Goal: Navigation & Orientation: Find specific page/section

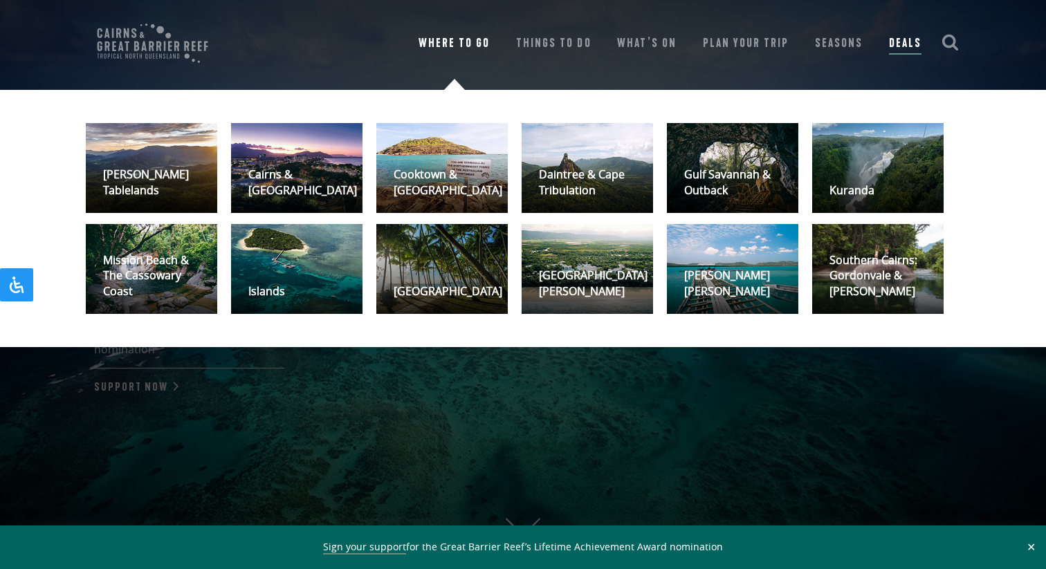
click at [463, 39] on link "Where To Go" at bounding box center [454, 43] width 71 height 19
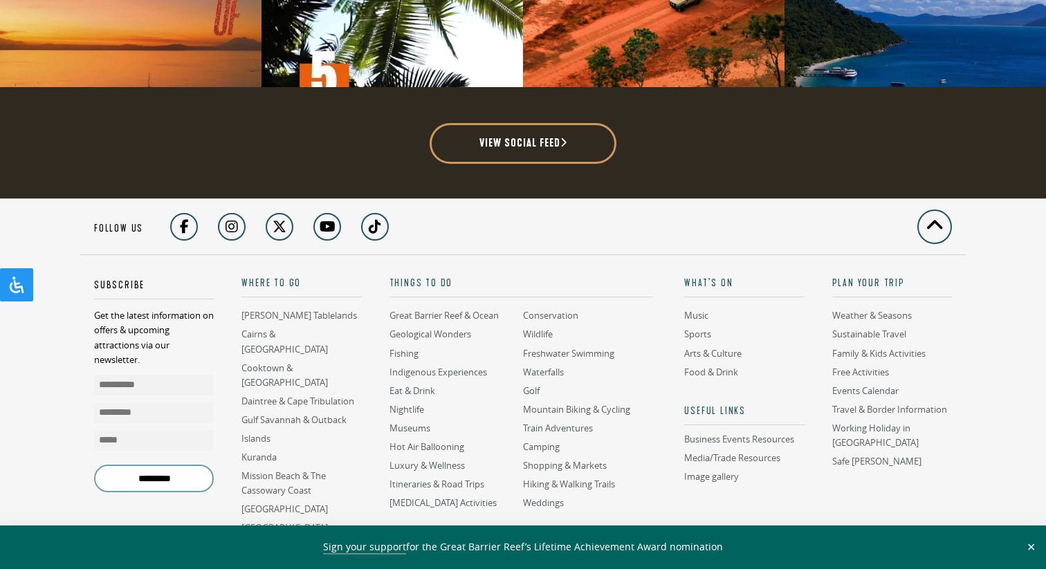
scroll to position [3586, 0]
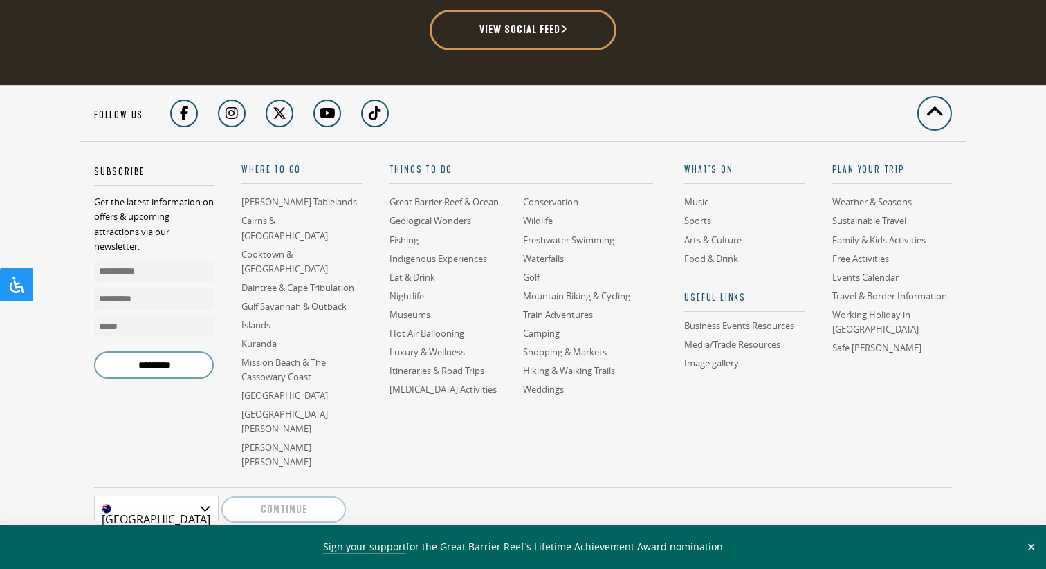
click at [147, 552] on use at bounding box center [139, 565] width 76 height 27
click at [147, 543] on icon at bounding box center [139, 566] width 90 height 46
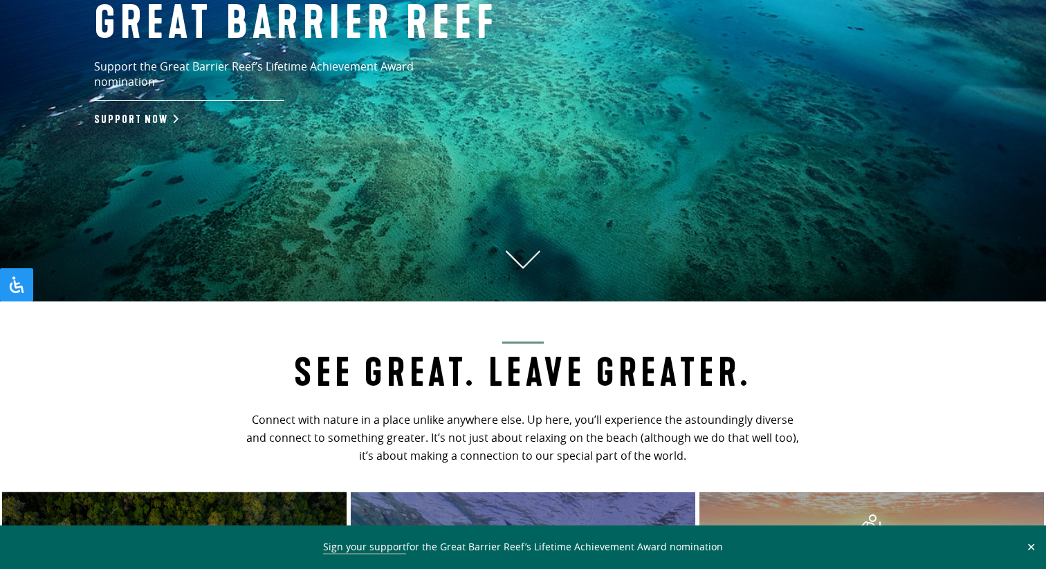
scroll to position [0, 0]
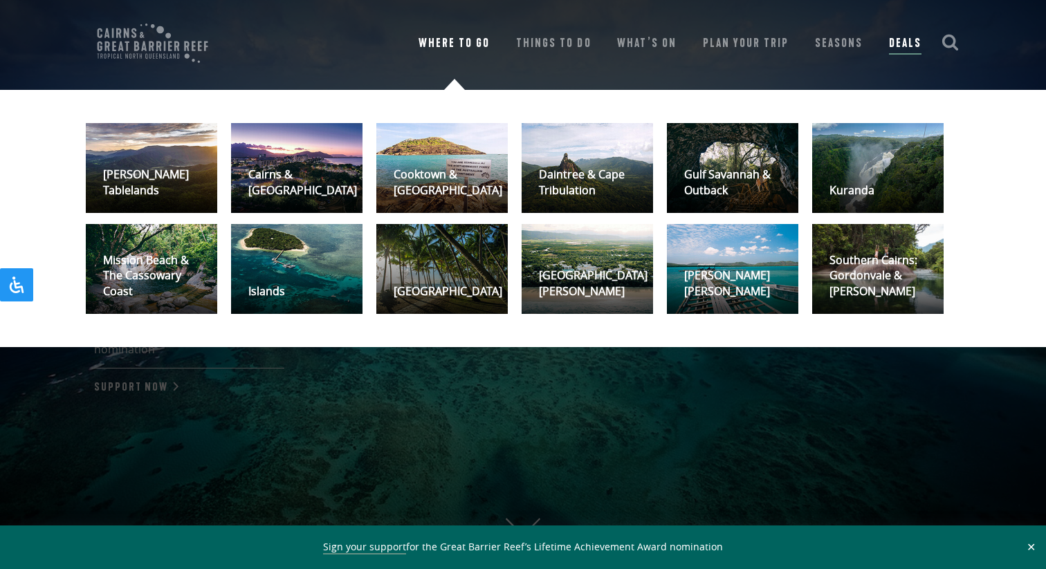
click at [487, 37] on link "Where To Go" at bounding box center [454, 43] width 71 height 19
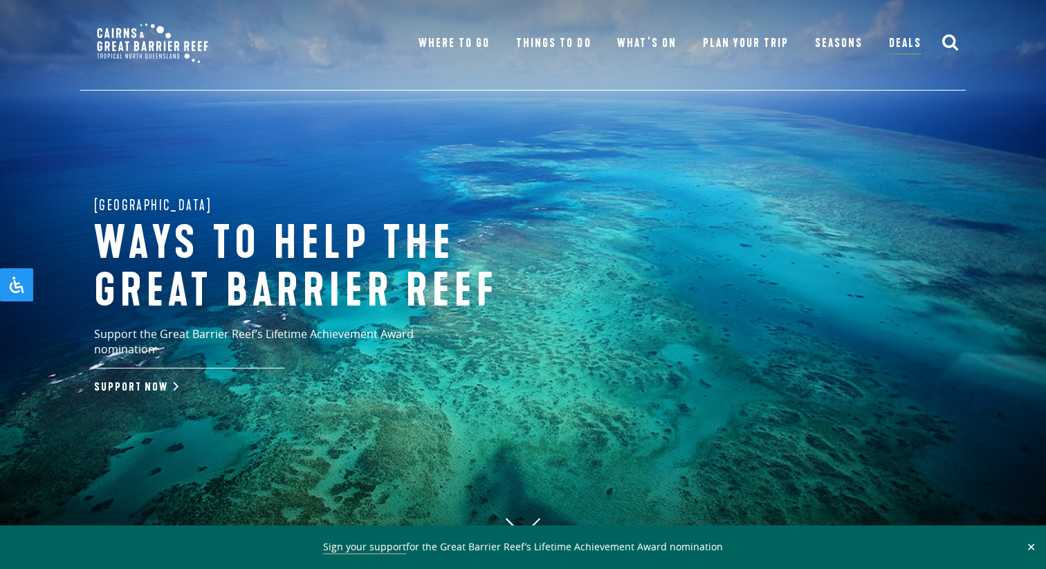
click at [147, 49] on img at bounding box center [152, 43] width 131 height 59
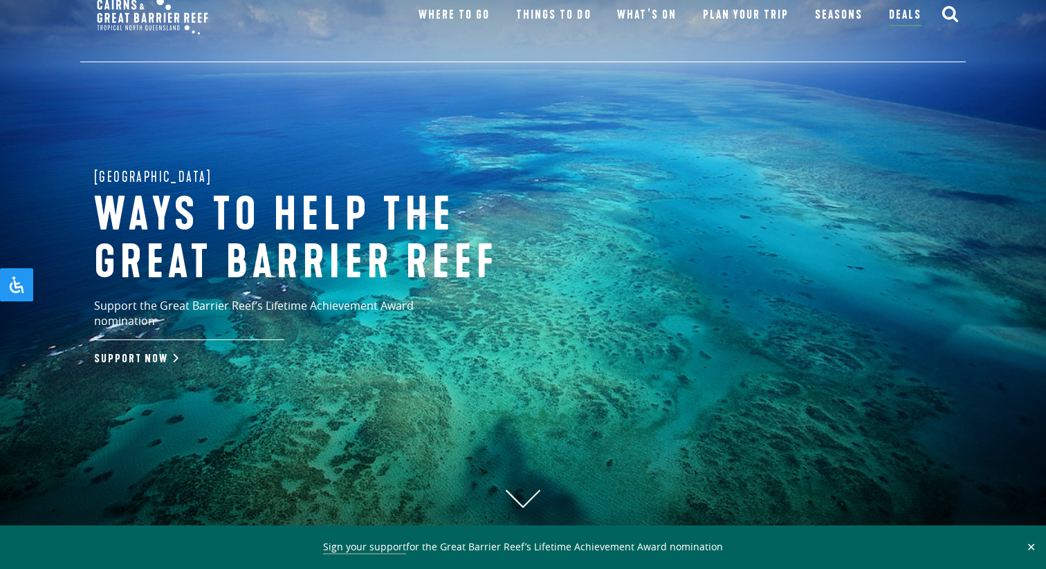
scroll to position [27, 0]
